Goal: Information Seeking & Learning: Learn about a topic

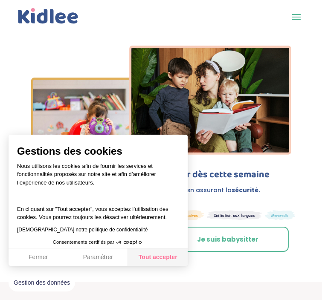
click at [155, 259] on button "Tout accepter" at bounding box center [158, 258] width 60 height 18
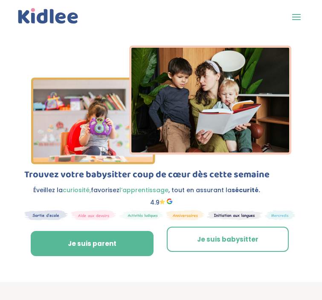
click at [297, 12] on span at bounding box center [297, 17] width 14 height 14
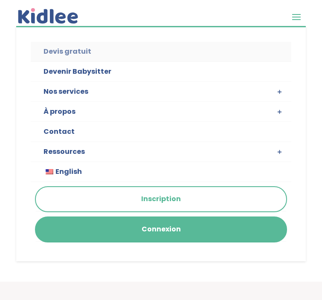
click at [79, 51] on link "Devis gratuit" at bounding box center [161, 52] width 261 height 20
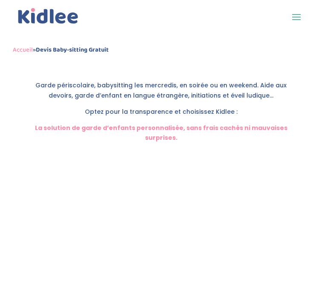
scroll to position [254, 0]
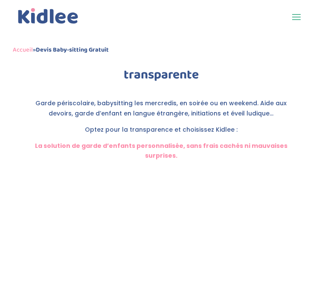
click at [62, 14] on img at bounding box center [48, 16] width 64 height 20
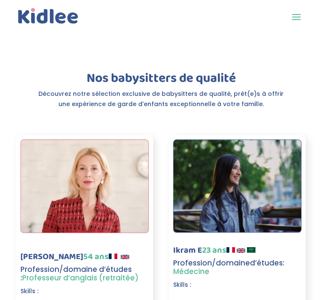
scroll to position [1737, 0]
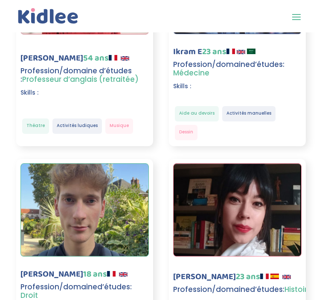
click at [194, 246] on div "[PERSON_NAME] E 23 ans Profession/domaine d’études : Histoire Skills : Activité…" at bounding box center [237, 254] width 137 height 191
click at [193, 273] on h3 "[PERSON_NAME] E 23 ans" at bounding box center [242, 279] width 139 height 13
click at [201, 286] on h3 "Profession/domaine d’études : Histoire" at bounding box center [242, 292] width 139 height 13
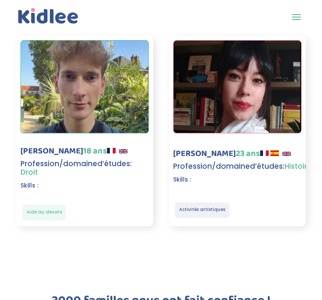
scroll to position [1864, 0]
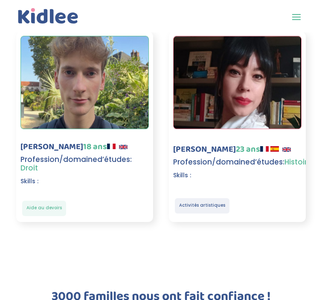
click at [58, 201] on div "Aide au devoirs" at bounding box center [44, 208] width 44 height 15
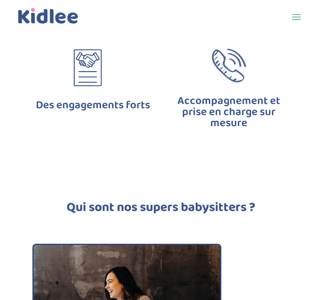
scroll to position [3492, 0]
